Goal: Task Accomplishment & Management: Manage account settings

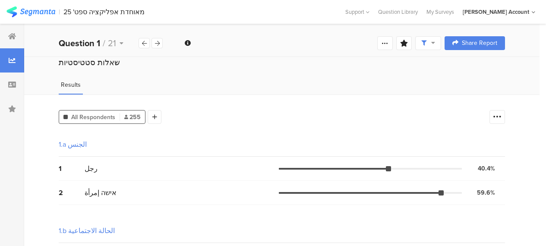
scroll to position [259, 0]
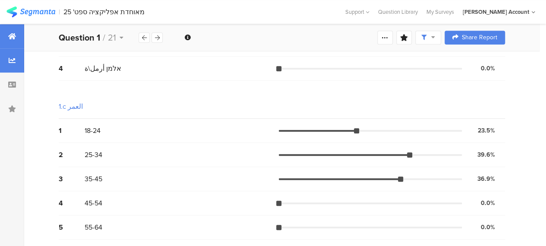
click at [15, 36] on icon at bounding box center [12, 36] width 8 height 7
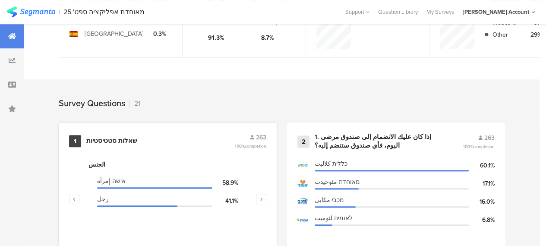
scroll to position [345, 0]
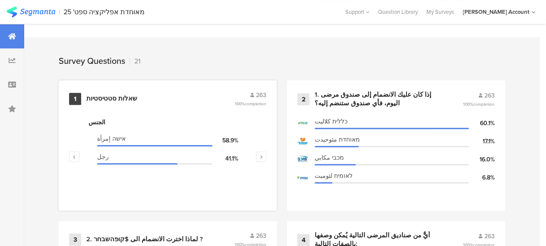
click at [127, 102] on div "שאלות סטטיסטיות" at bounding box center [111, 99] width 51 height 9
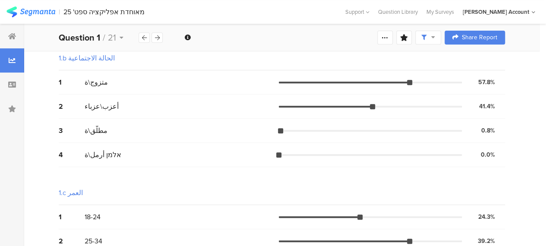
scroll to position [259, 0]
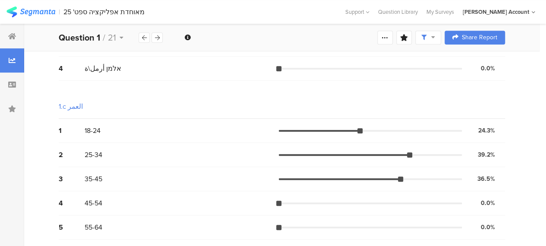
click at [231, 147] on div "2 25-34 39.2% 103 votes" at bounding box center [282, 155] width 446 height 24
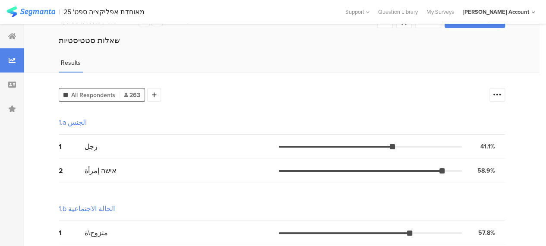
scroll to position [0, 0]
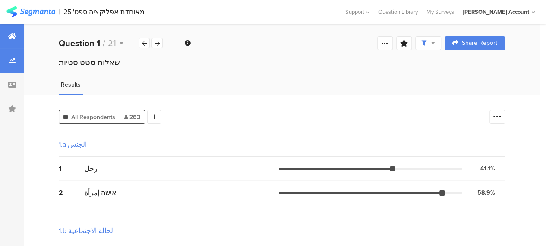
click at [14, 35] on icon at bounding box center [12, 36] width 8 height 7
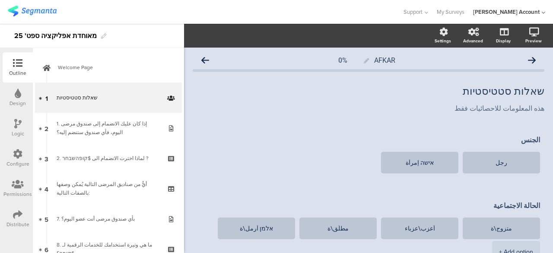
click at [12, 212] on div "Distribute" at bounding box center [18, 218] width 30 height 30
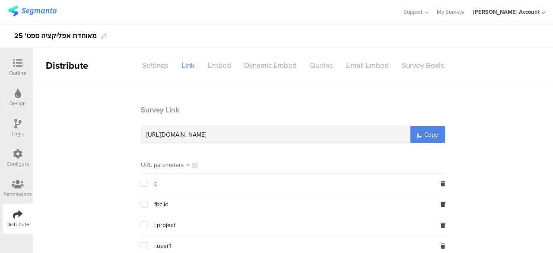
click at [313, 67] on div "Quotas" at bounding box center [321, 65] width 36 height 15
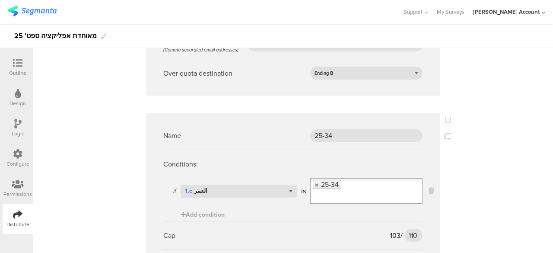
scroll to position [1252, 0]
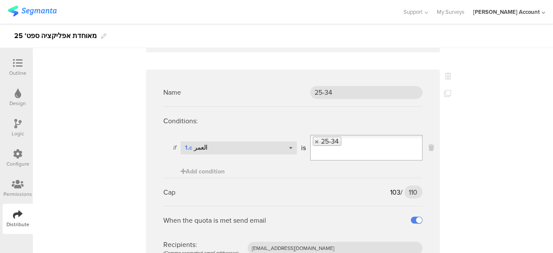
click at [395, 200] on div "Cap 103 / 110 110" at bounding box center [292, 191] width 259 height 28
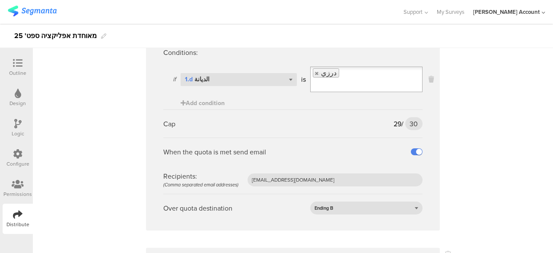
scroll to position [2072, 0]
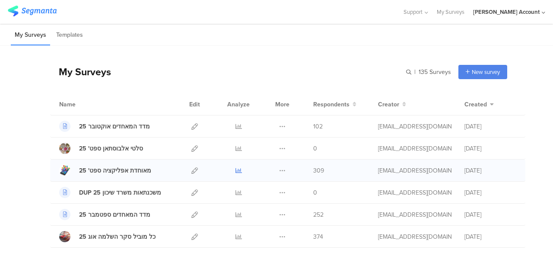
click at [235, 169] on icon at bounding box center [238, 170] width 6 height 6
drag, startPoint x: 161, startPoint y: 60, endPoint x: 154, endPoint y: 52, distance: 9.8
click at [161, 60] on div "My Surveys | 135 Surveys New survey Start from scratch Choose from templates" at bounding box center [278, 71] width 457 height 35
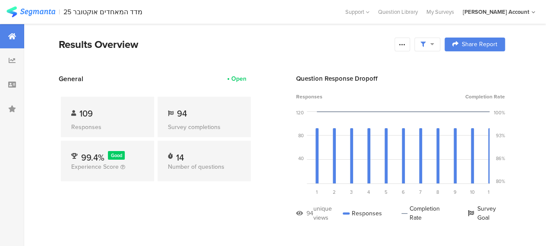
click at [223, 227] on div "General Open 109 Responses 94 Survey completions 99.4% Good Experience Score 14…" at bounding box center [156, 154] width 194 height 161
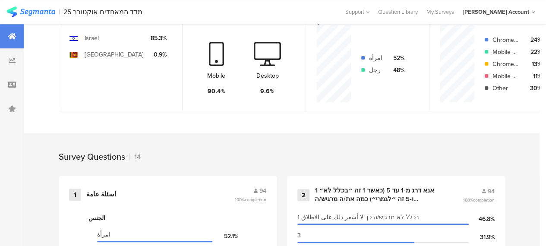
scroll to position [345, 0]
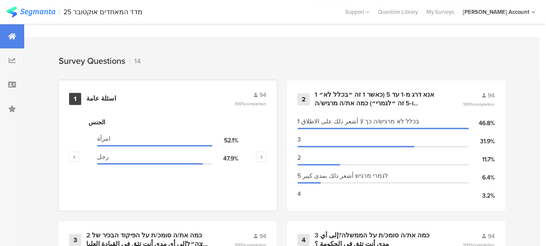
click at [99, 103] on div "اسئلة عامة" at bounding box center [101, 99] width 30 height 9
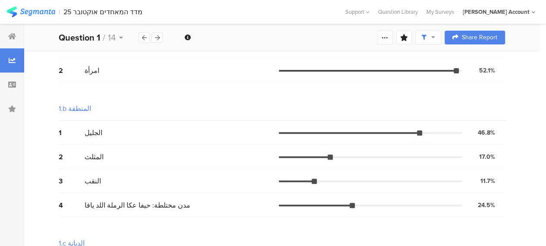
scroll to position [130, 0]
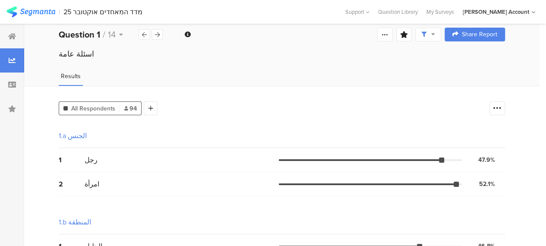
scroll to position [0, 0]
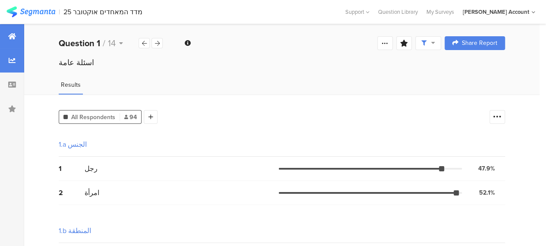
click at [16, 36] on div at bounding box center [12, 36] width 24 height 24
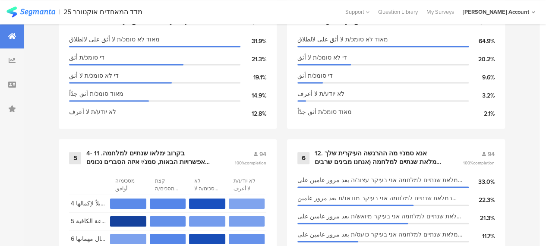
scroll to position [599, 0]
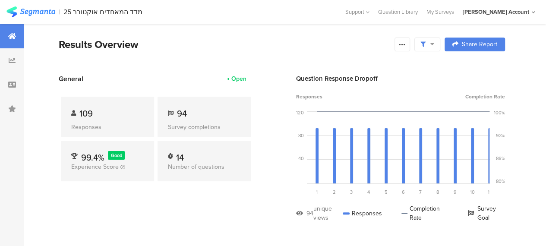
click at [233, 215] on div "General Open 109 Responses 94 Survey completions 99.4% Good Experience Score 14…" at bounding box center [156, 154] width 194 height 161
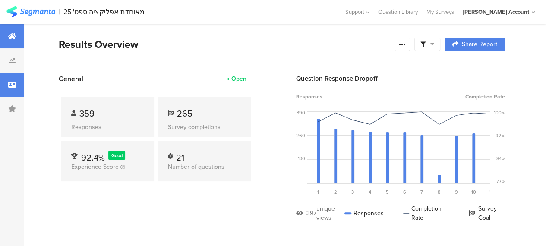
click at [15, 82] on icon at bounding box center [12, 84] width 8 height 7
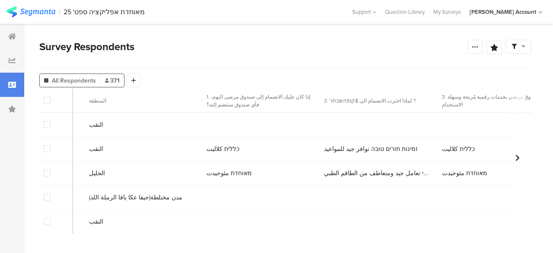
scroll to position [0, 1142]
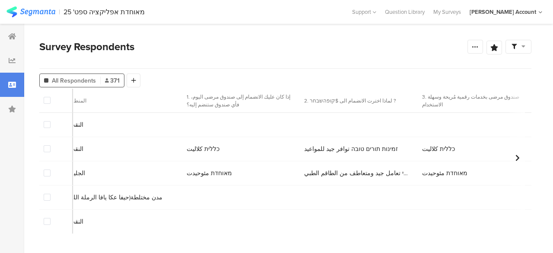
click at [528, 45] on div at bounding box center [518, 47] width 26 height 14
click at [534, 69] on span at bounding box center [537, 71] width 13 height 7
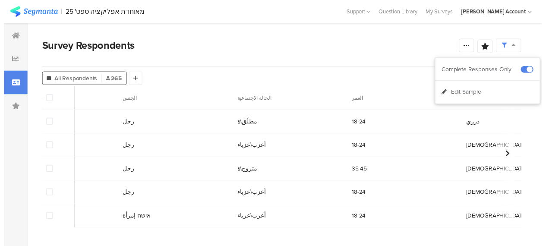
scroll to position [0, 642]
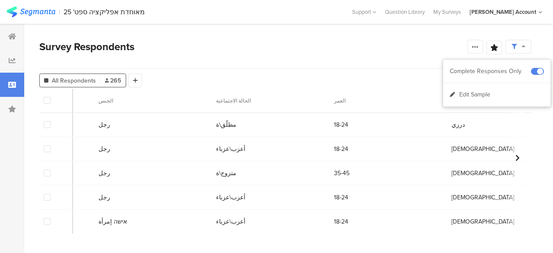
click at [226, 123] on span "مطلّق\ة" at bounding box center [226, 124] width 20 height 9
click at [243, 130] on div "مطلّق\ة" at bounding box center [270, 125] width 117 height 18
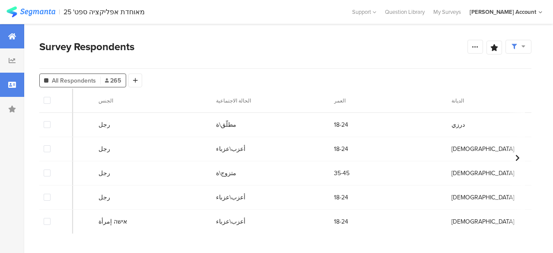
click at [18, 37] on div at bounding box center [12, 36] width 24 height 24
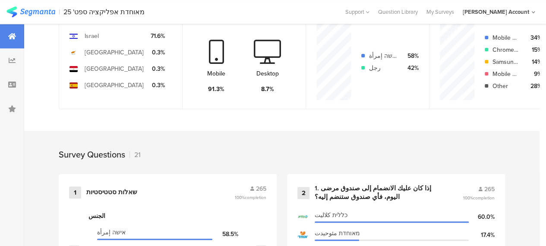
scroll to position [345, 0]
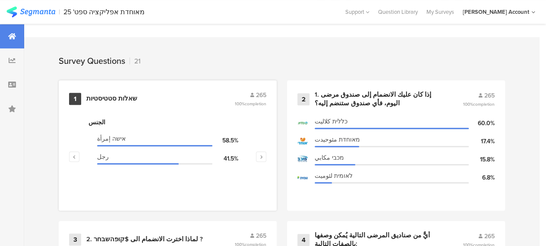
click at [121, 102] on div "שאלות סטטיסטיות" at bounding box center [111, 99] width 51 height 9
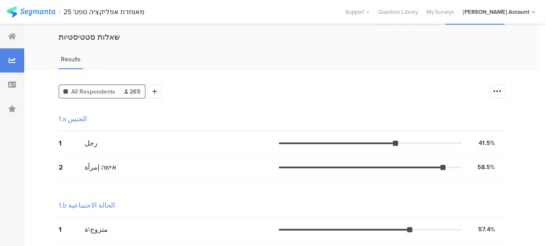
scroll to position [43, 0]
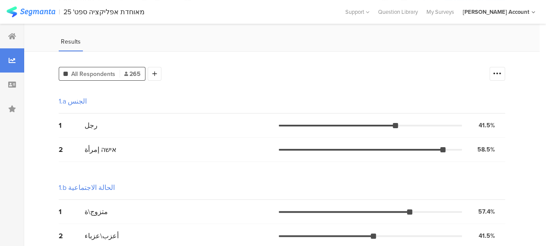
click at [231, 182] on div "1.b الحالة الاجتماعية" at bounding box center [282, 188] width 446 height 24
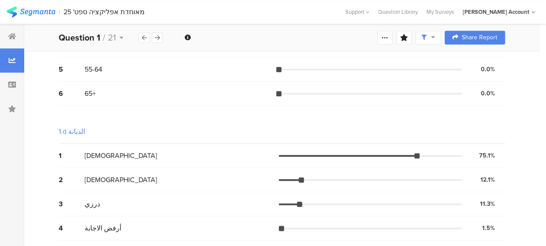
scroll to position [465, 0]
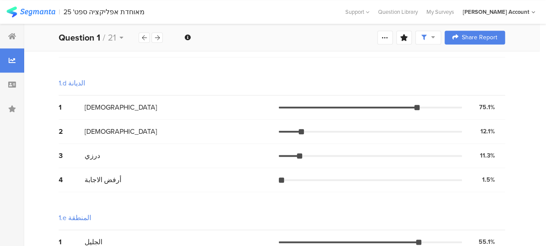
click at [227, 151] on div "درزي" at bounding box center [182, 156] width 194 height 10
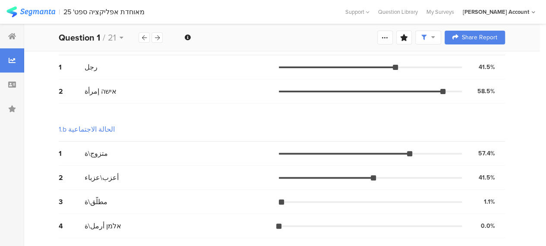
scroll to position [77, 0]
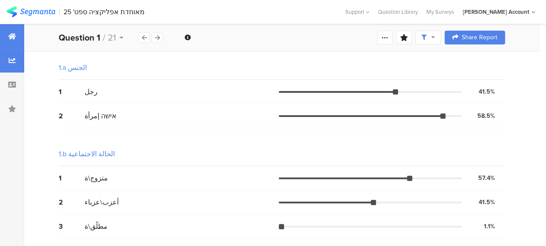
click at [18, 35] on div at bounding box center [12, 36] width 24 height 24
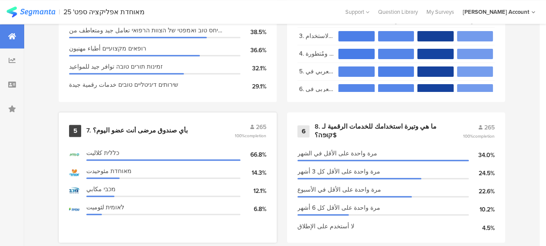
scroll to position [648, 0]
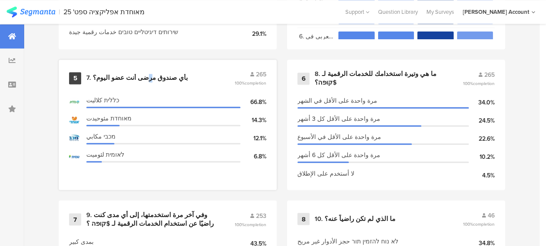
click at [139, 79] on div "7. بأي صندوق مرضى أنت عضو اليوم؟" at bounding box center [136, 78] width 101 height 9
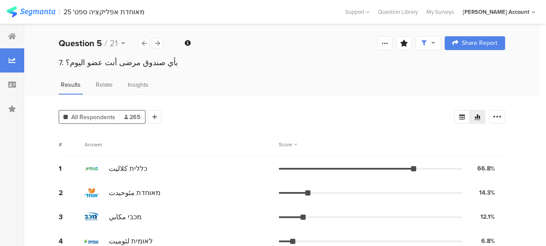
click at [198, 150] on div "# Answer Score" at bounding box center [282, 145] width 446 height 24
click at [14, 36] on icon at bounding box center [12, 36] width 8 height 7
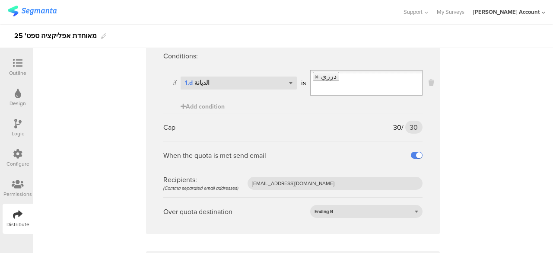
scroll to position [2029, 0]
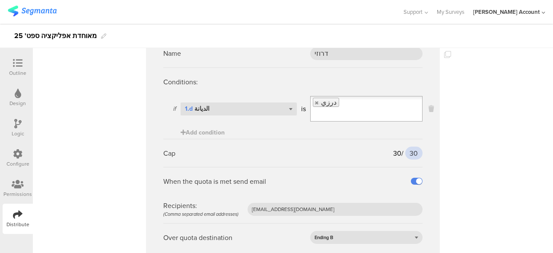
click at [410, 146] on input "30" at bounding box center [413, 152] width 17 height 13
type input "32"
click at [435, 150] on sg-quota-rule "Name דרוזי Conditions: if Select question... 1.d الديانة is درزي Add condition …" at bounding box center [293, 145] width 294 height 229
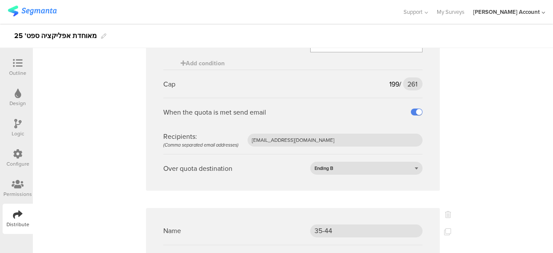
scroll to position [0, 0]
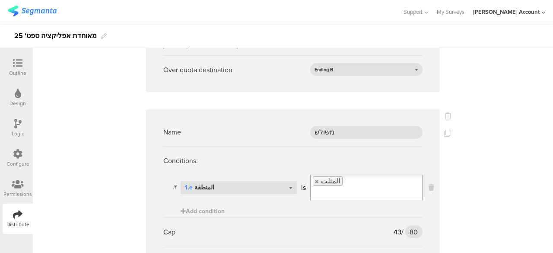
scroll to position [2245, 0]
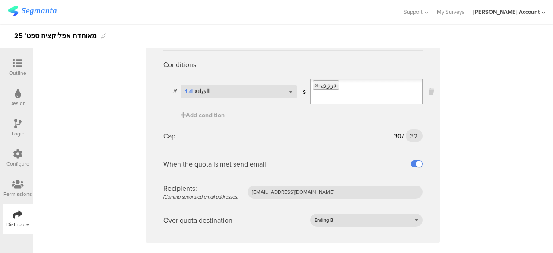
scroll to position [2029, 0]
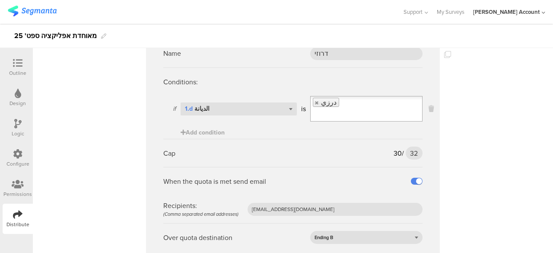
click at [386, 150] on div "Cap 30 / 32 32" at bounding box center [292, 153] width 259 height 28
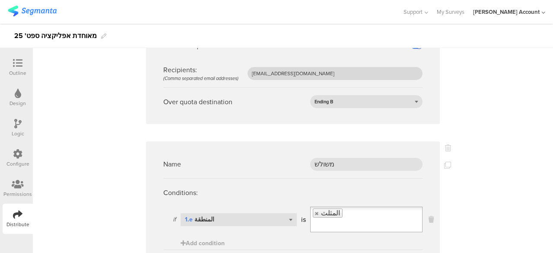
scroll to position [2072, 0]
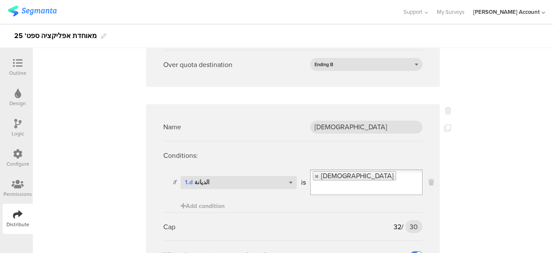
scroll to position [1507, 0]
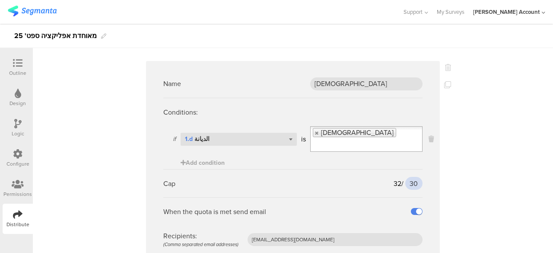
click at [410, 178] on input "30" at bounding box center [413, 183] width 17 height 13
click at [411, 178] on input "30" at bounding box center [413, 183] width 17 height 13
type input "32"
click at [439, 180] on div "Name מוסלמים Conditions: if Select question... 1.d الديانة is مسلم Add conditio…" at bounding box center [293, 73] width 520 height 2994
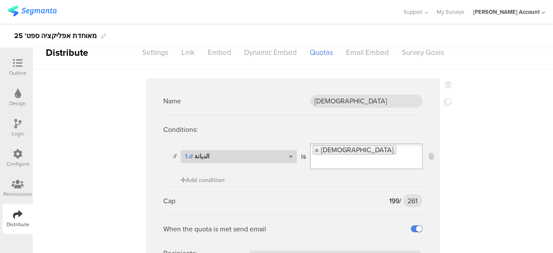
scroll to position [0, 0]
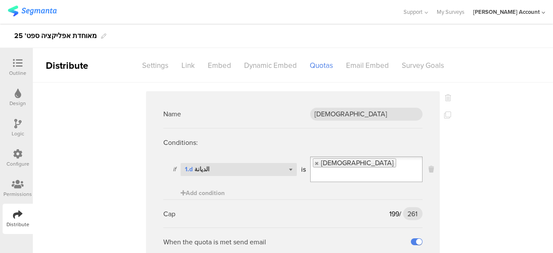
click at [18, 63] on icon at bounding box center [17, 62] width 9 height 9
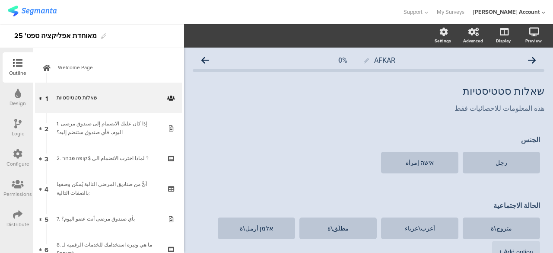
click at [19, 212] on icon at bounding box center [17, 213] width 9 height 9
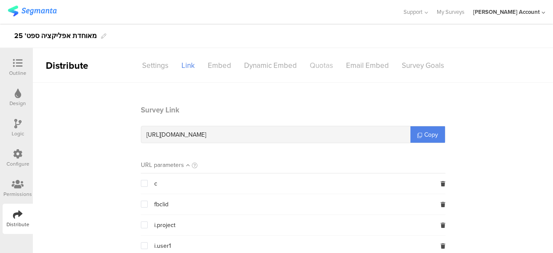
click at [320, 65] on div "Quotas" at bounding box center [321, 65] width 36 height 15
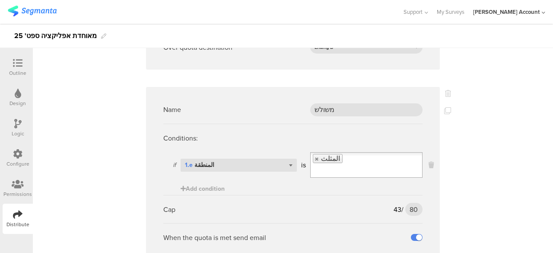
scroll to position [1770, 0]
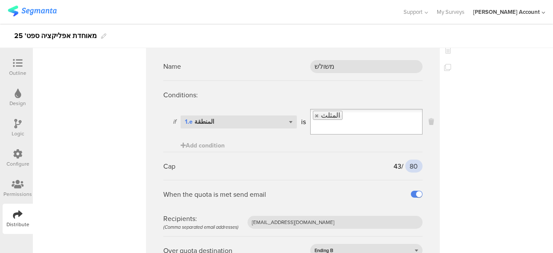
click at [410, 163] on input "80" at bounding box center [413, 165] width 17 height 13
click at [423, 173] on sg-quota-rule "Name משולש Conditions: if Select question... 1.e المنطقة is المثلث Add conditio…" at bounding box center [293, 158] width 294 height 229
click at [410, 162] on input "80" at bounding box center [413, 165] width 17 height 13
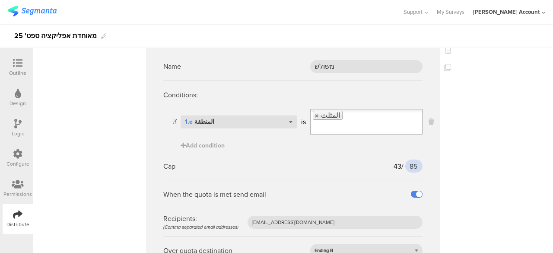
type input "85"
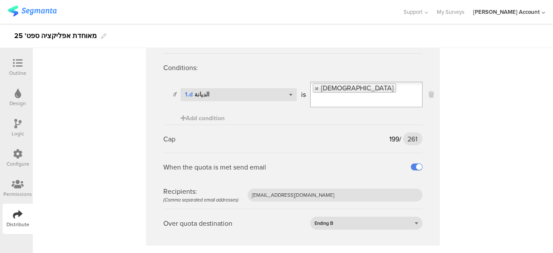
scroll to position [0, 0]
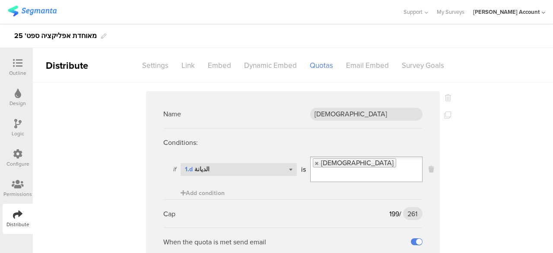
click at [19, 59] on icon at bounding box center [17, 62] width 9 height 9
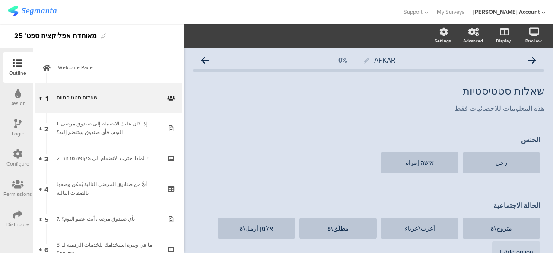
click at [156, 12] on div at bounding box center [201, 12] width 386 height 14
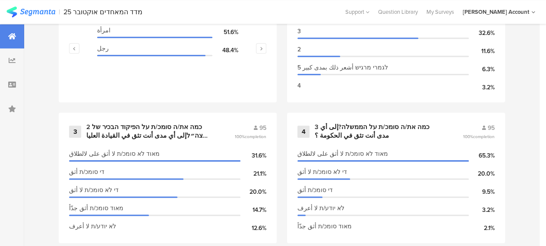
scroll to position [475, 0]
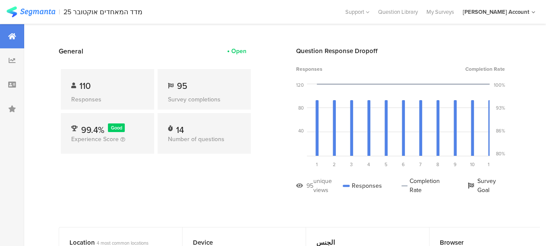
scroll to position [0, 0]
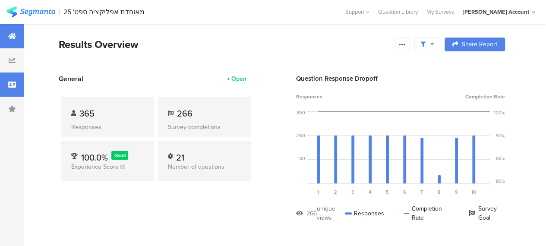
click at [13, 82] on icon at bounding box center [12, 84] width 8 height 7
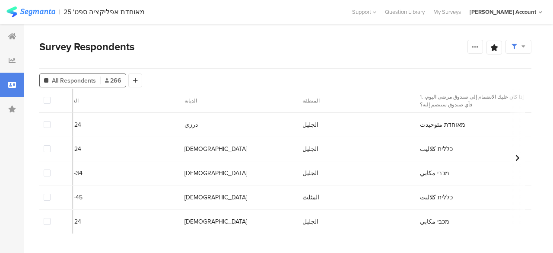
scroll to position [0, 1061]
